Goal: Learn about a topic

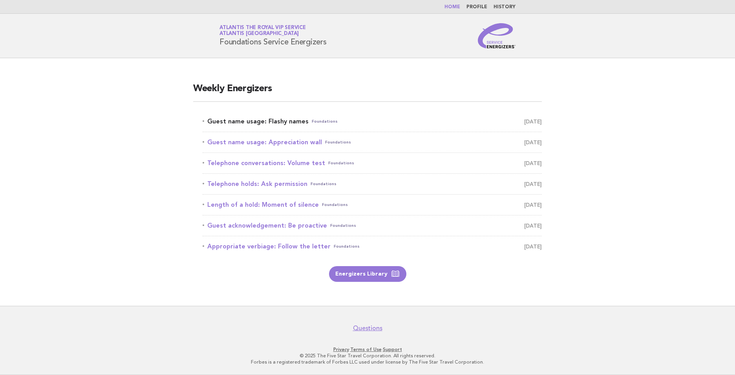
click at [285, 119] on link "Guest name usage: Flashy names Foundations [DATE]" at bounding box center [372, 121] width 339 height 11
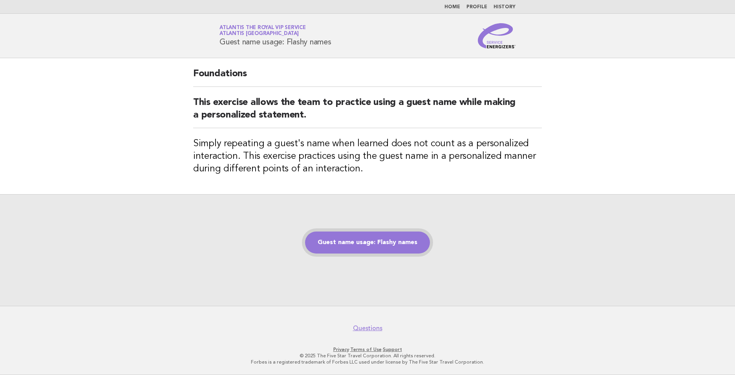
click at [358, 247] on link "Guest name usage: Flashy names" at bounding box center [367, 242] width 125 height 22
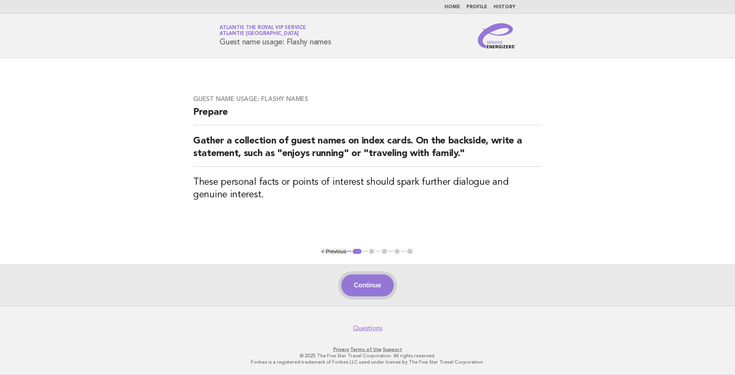
click at [365, 290] on button "Continue" at bounding box center [367, 285] width 52 height 22
